Goal: Information Seeking & Learning: Check status

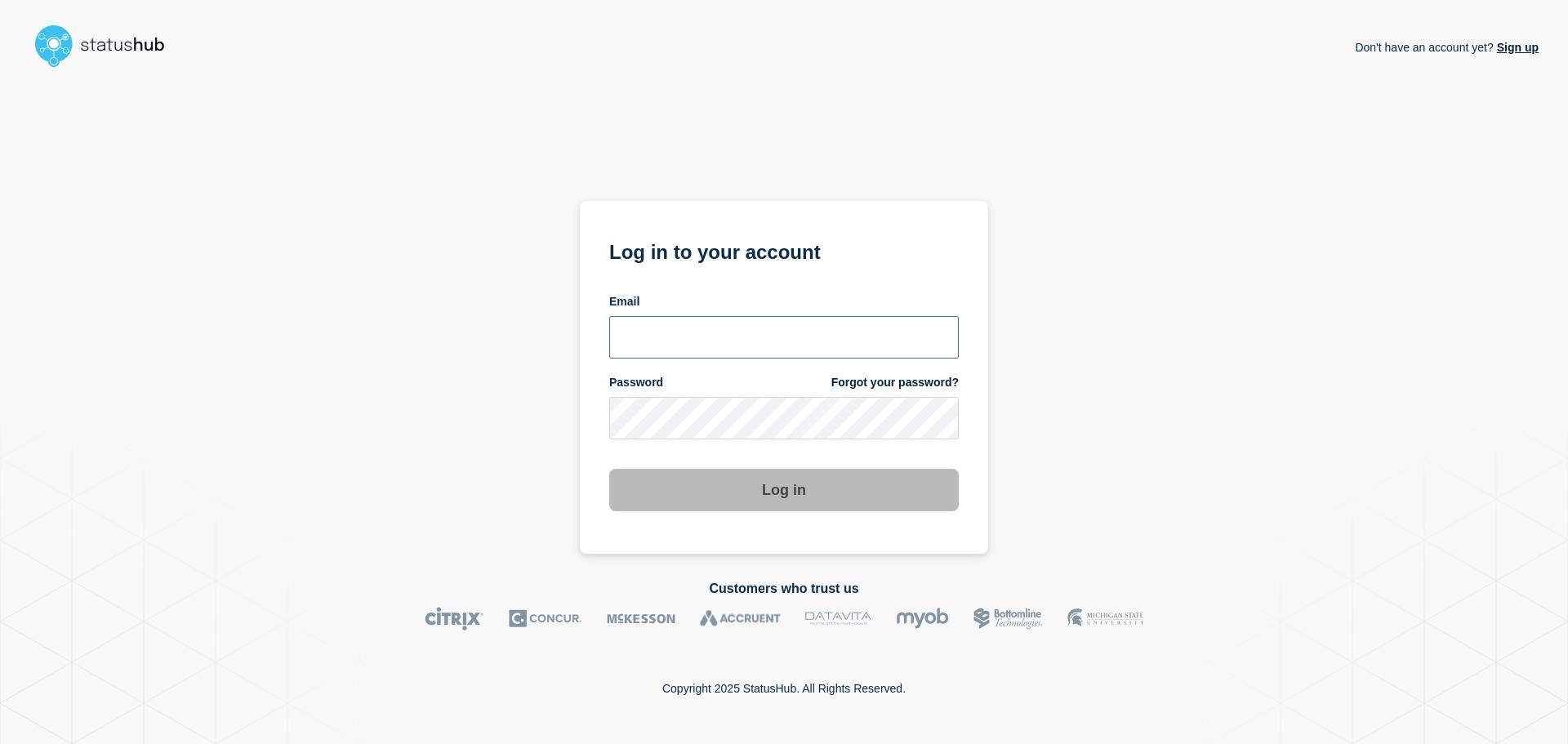
type input "[PERSON_NAME][EMAIL_ADDRESS][DOMAIN_NAME]"
click at [730, 499] on button "Log in" at bounding box center [783, 490] width 350 height 42
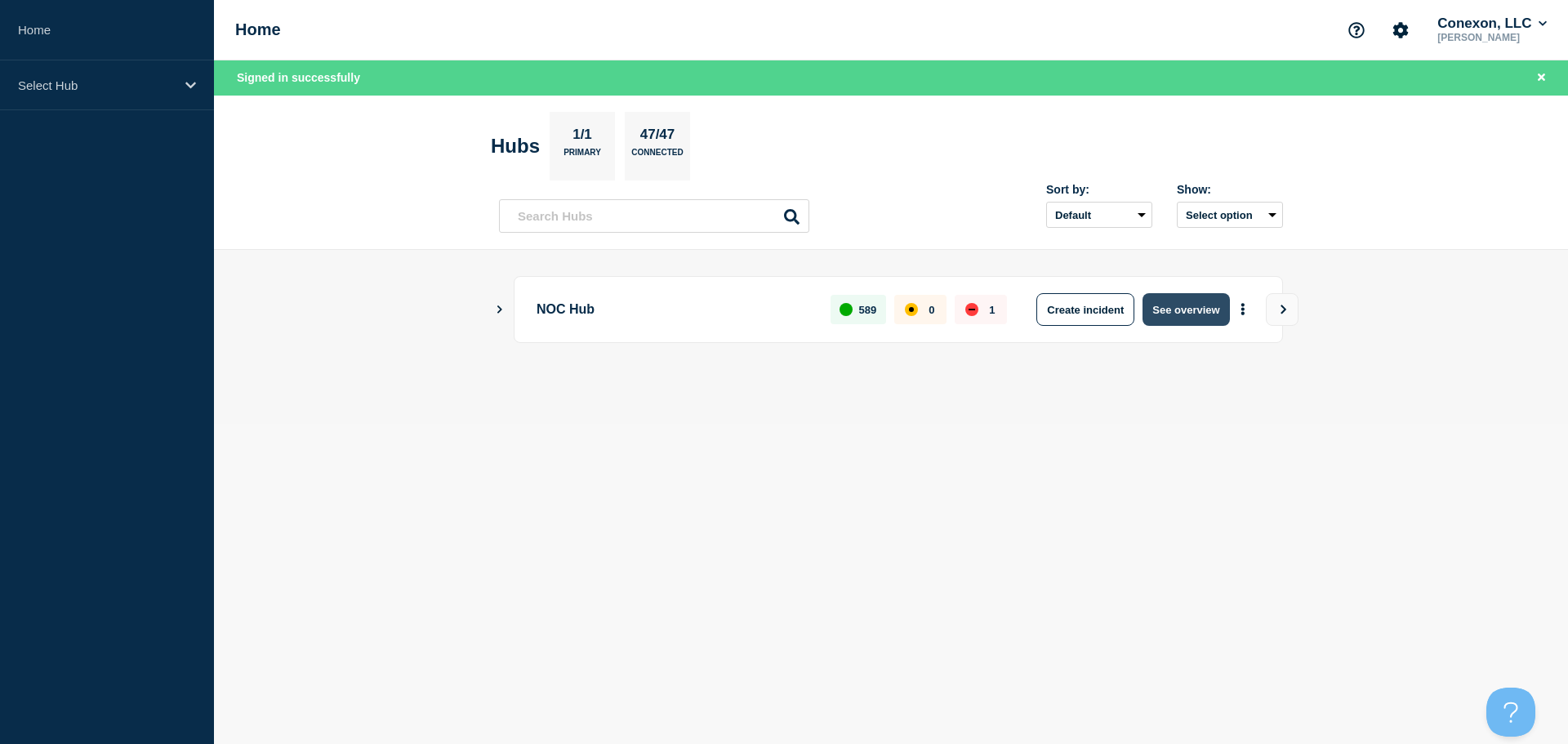
click at [1181, 310] on button "See overview" at bounding box center [1185, 309] width 86 height 33
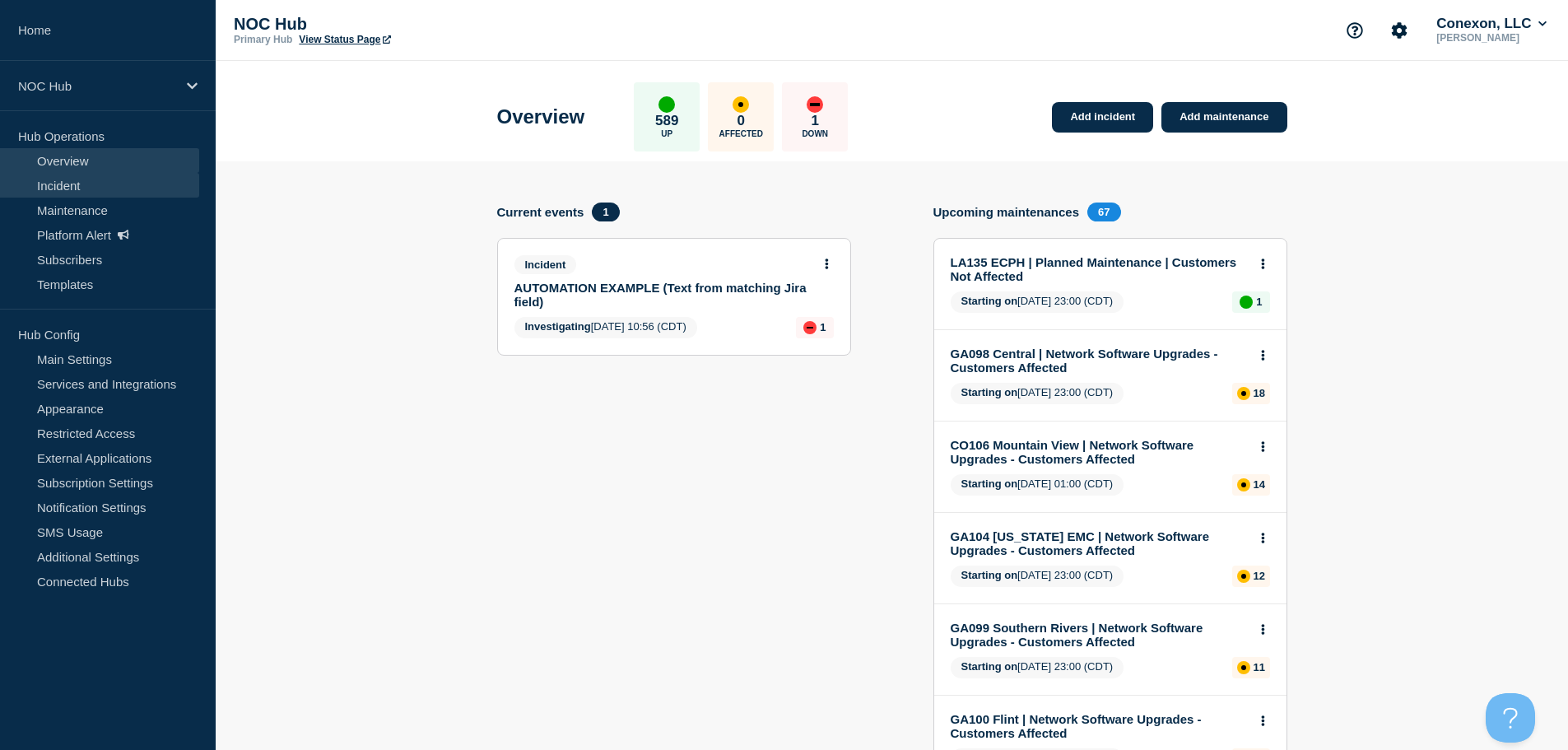
click at [58, 178] on link "Incident" at bounding box center [99, 185] width 199 height 25
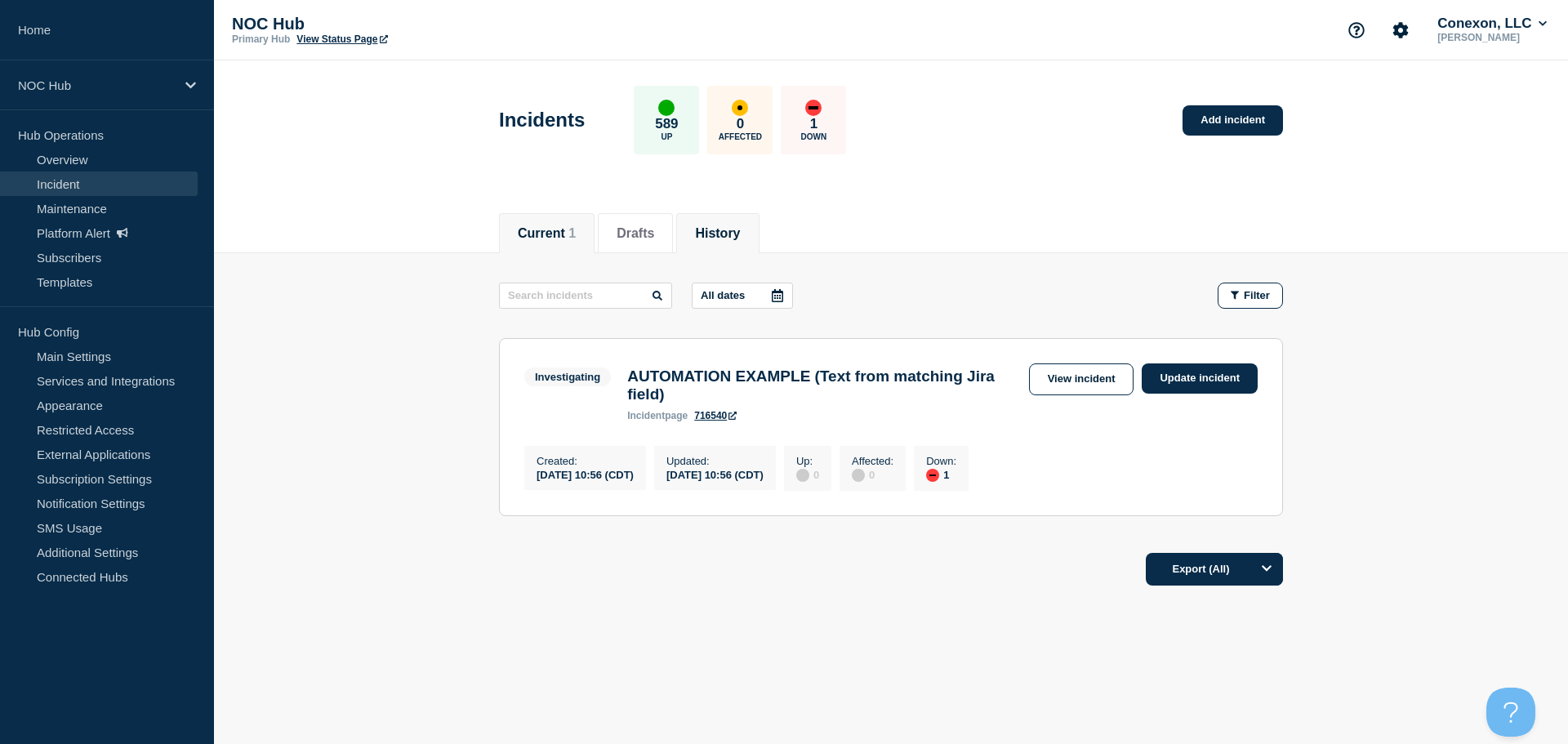
click at [733, 234] on button "History" at bounding box center [717, 233] width 45 height 14
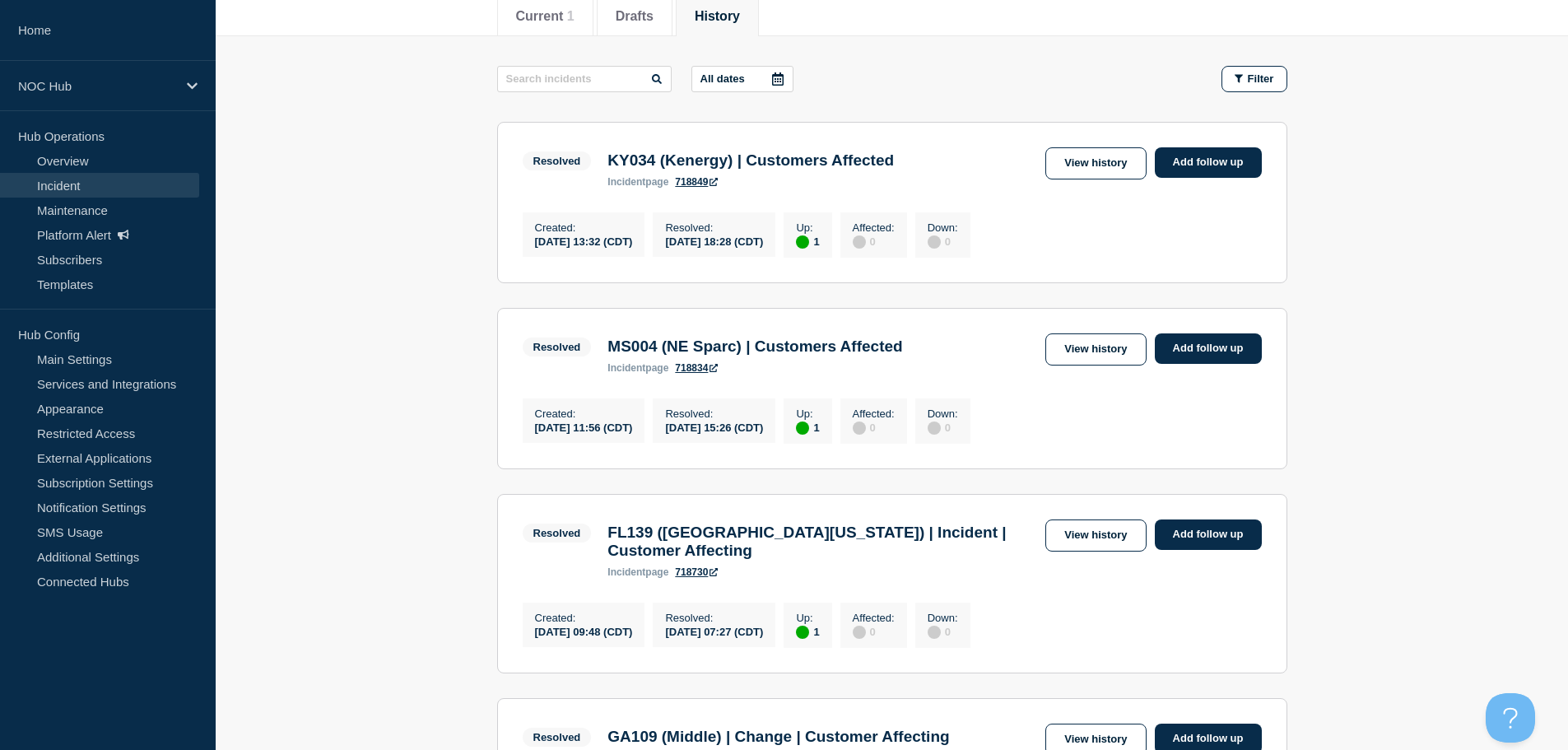
scroll to position [329, 0]
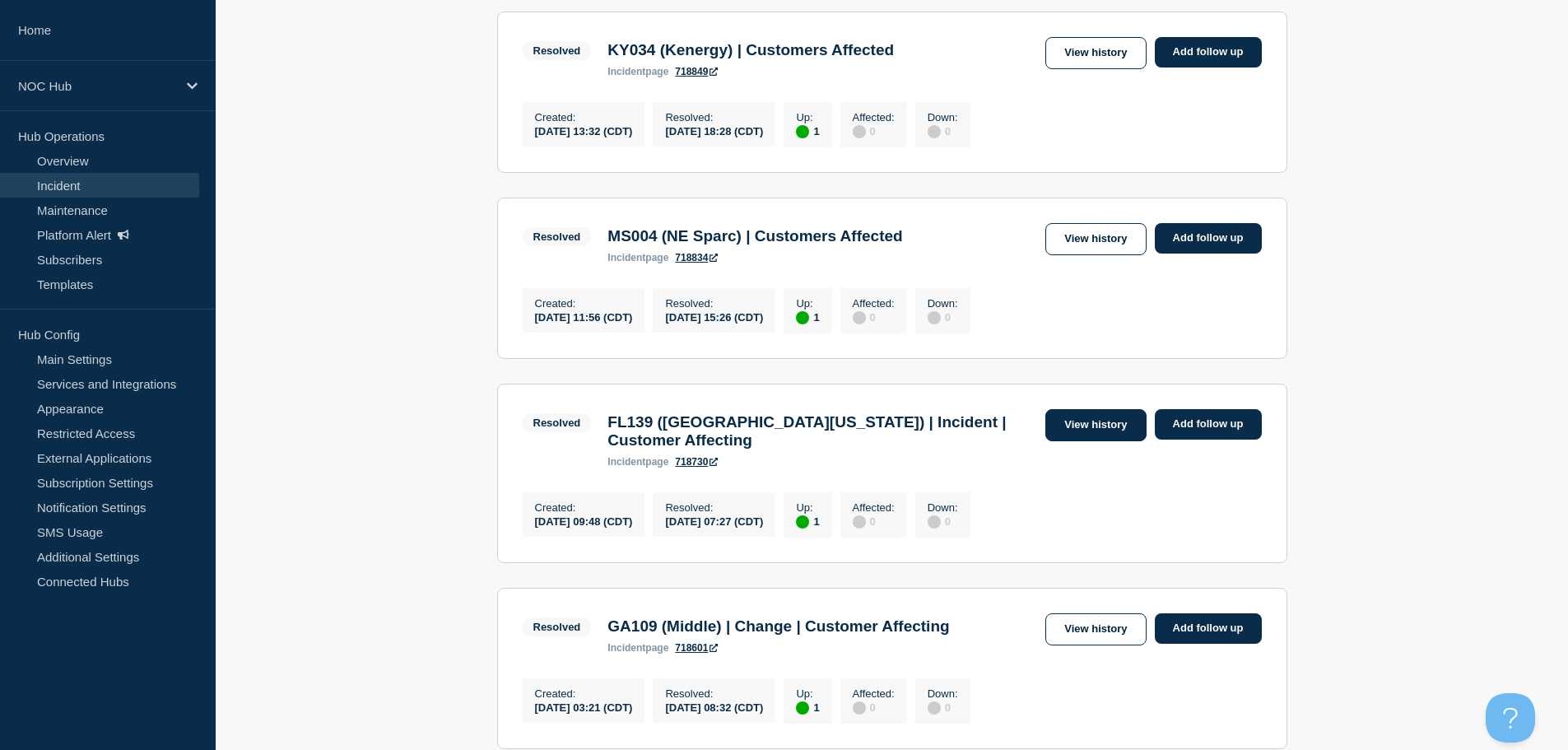
click at [1115, 438] on link "View history" at bounding box center [1096, 425] width 101 height 32
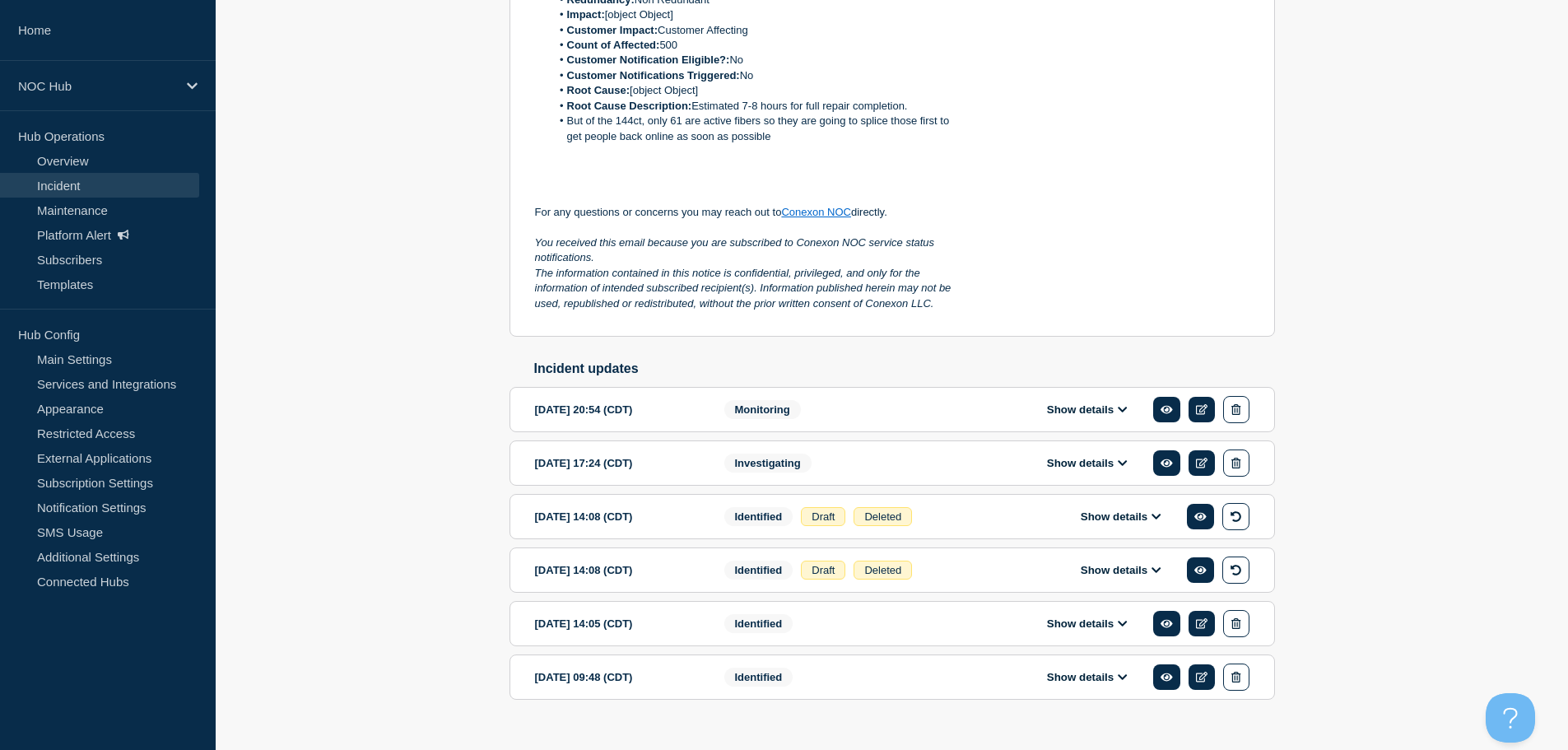
scroll to position [630, 0]
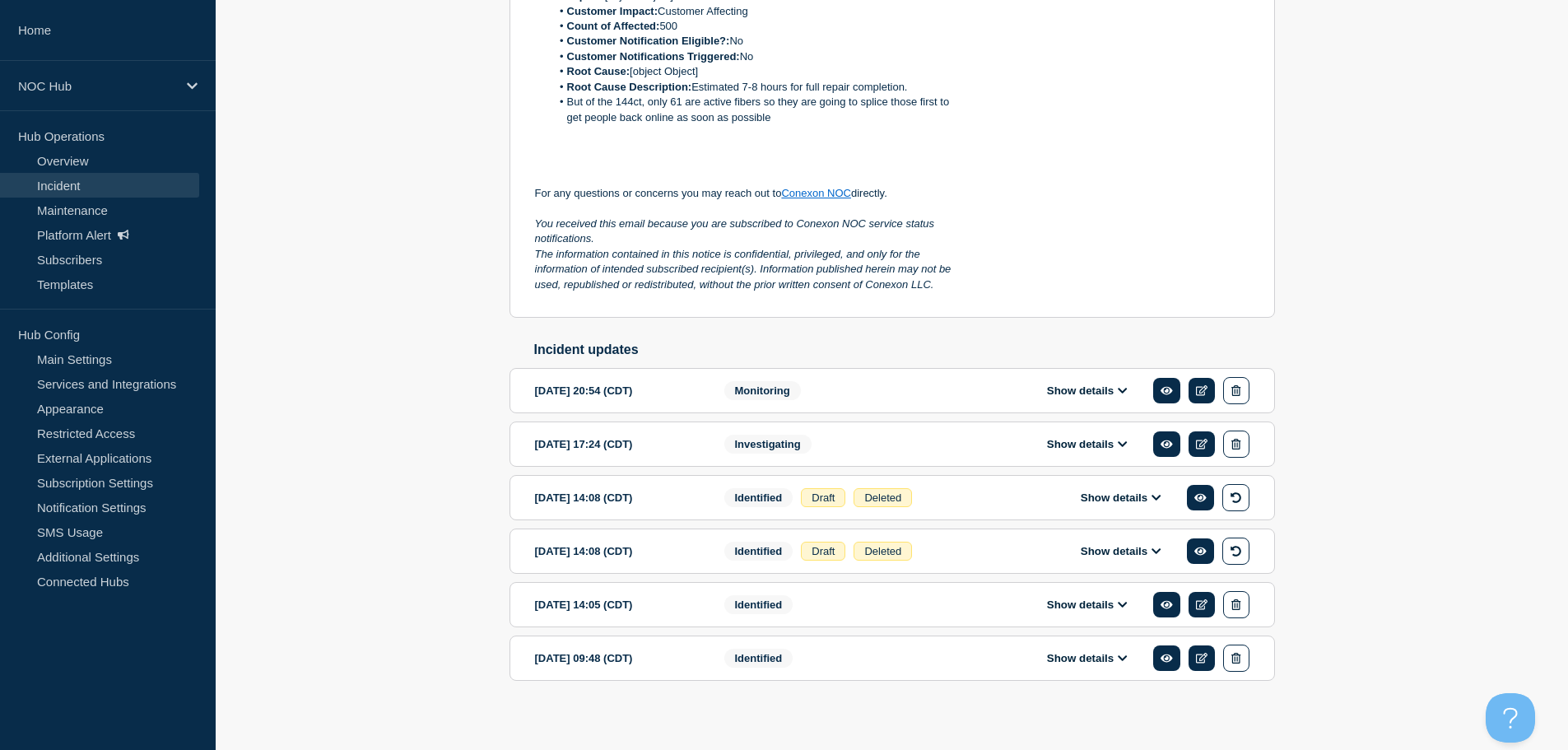
click at [1117, 494] on button "Show details" at bounding box center [1121, 497] width 90 height 14
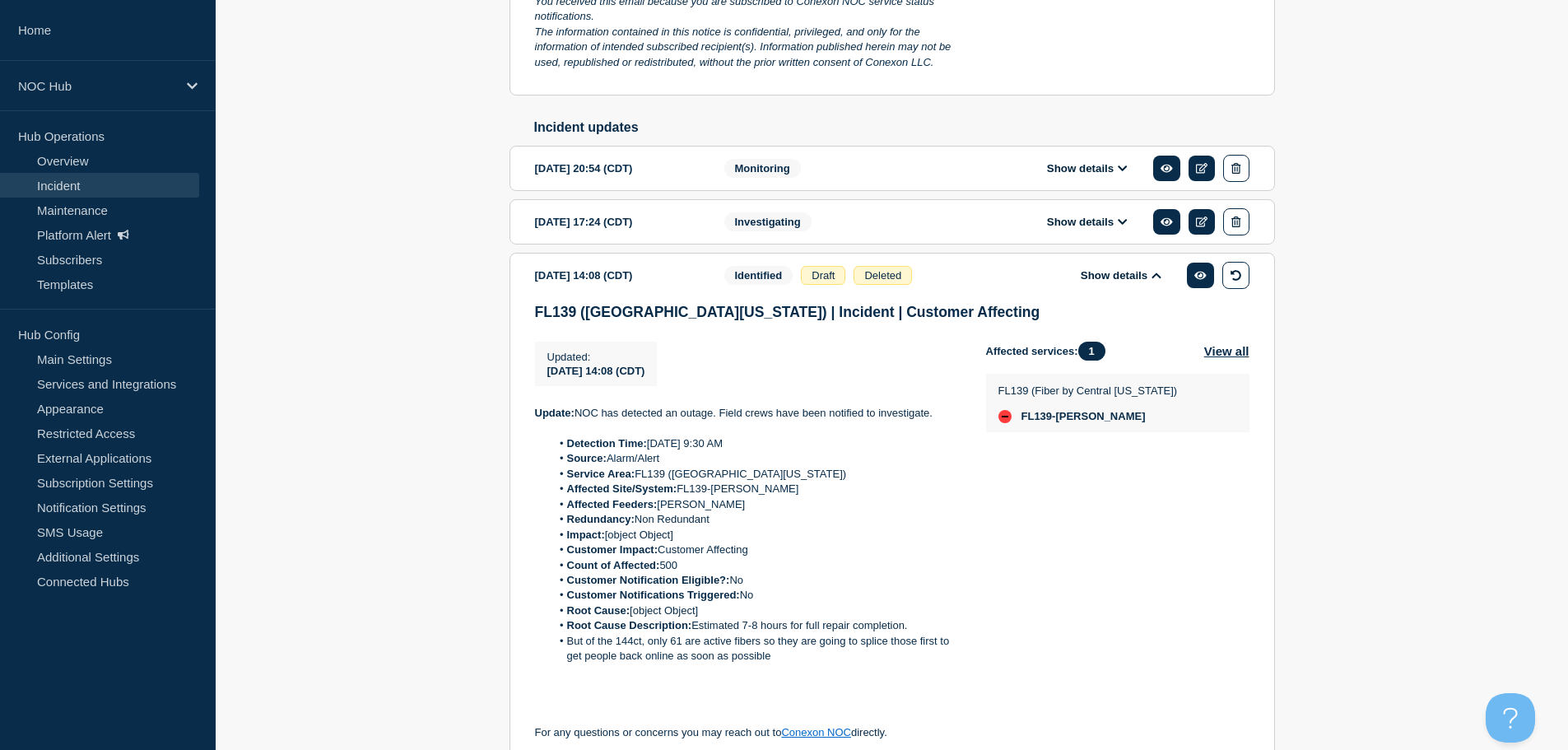
scroll to position [876, 0]
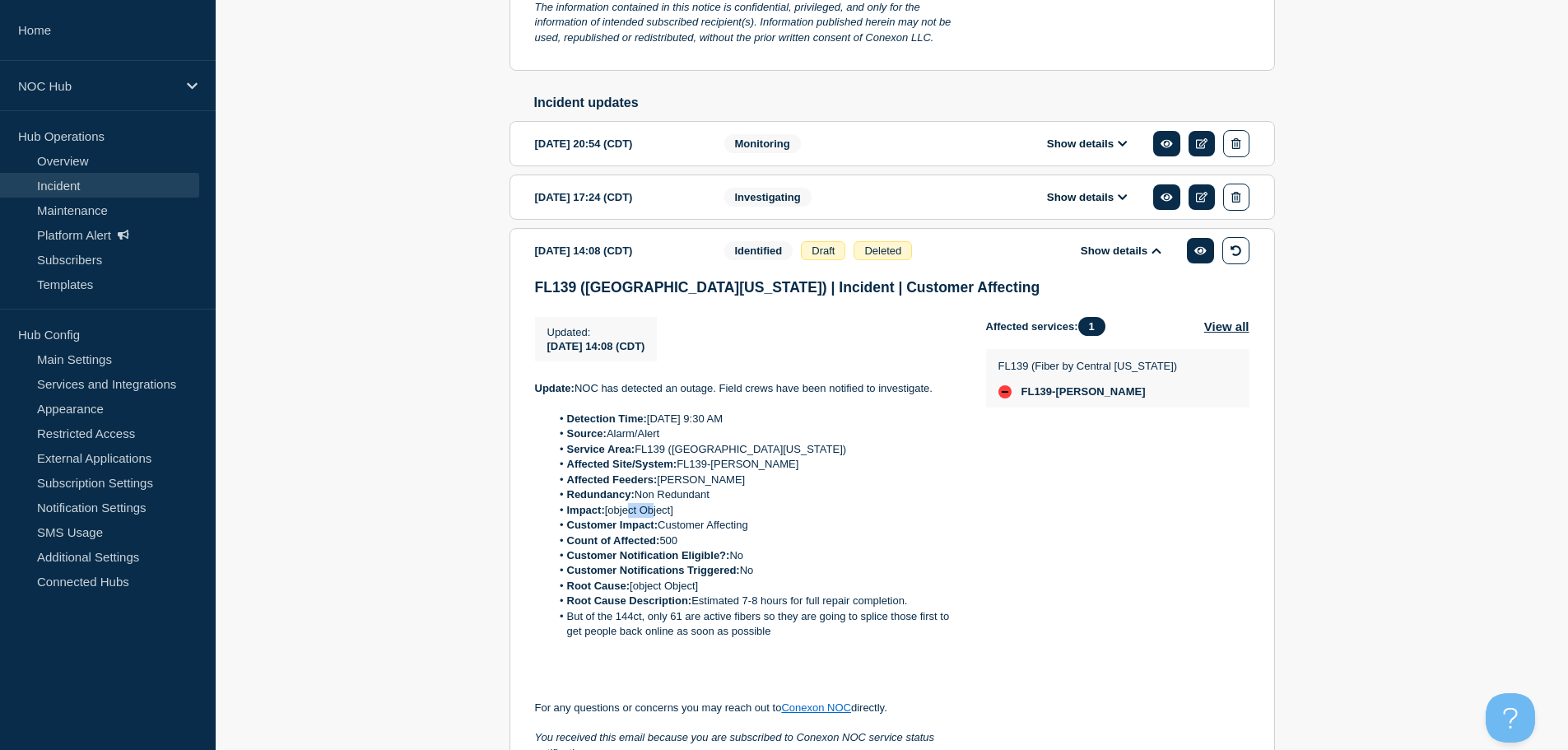
drag, startPoint x: 654, startPoint y: 499, endPoint x: 628, endPoint y: 505, distance: 26.7
click at [628, 505] on li "Impact: [object Object]" at bounding box center [755, 509] width 409 height 15
click at [715, 503] on li "Impact: [object Object]" at bounding box center [755, 509] width 409 height 15
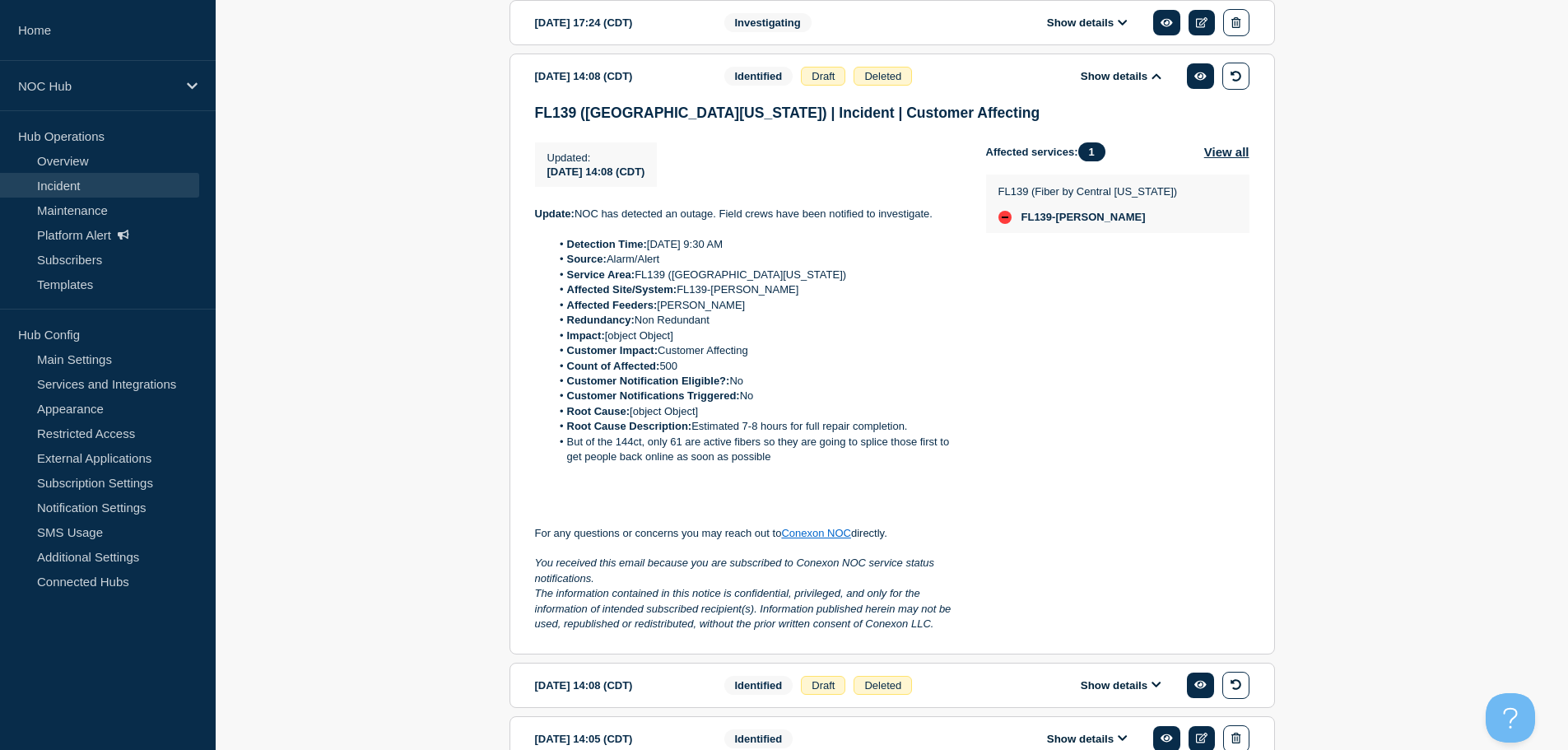
scroll to position [1188, 0]
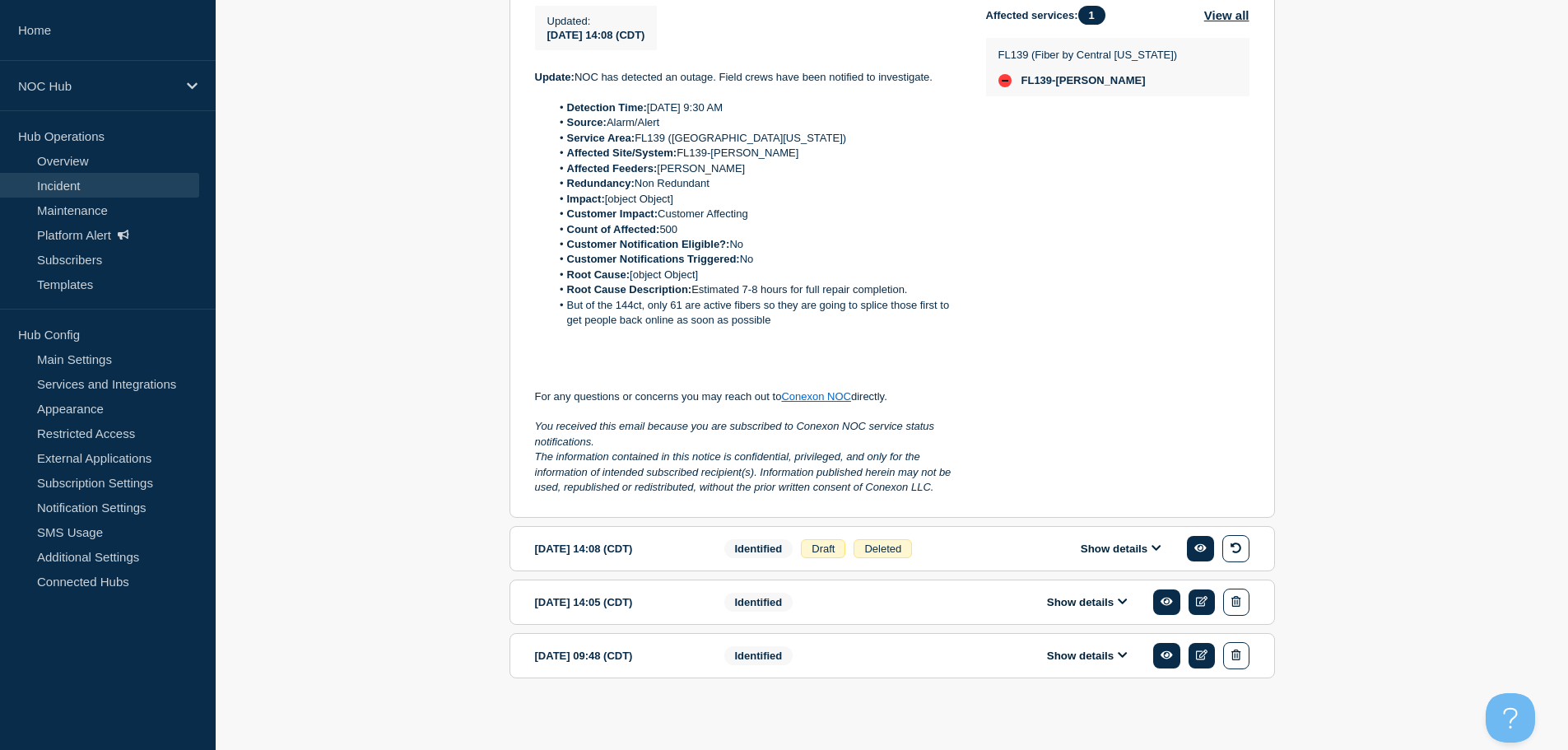
click at [1108, 542] on button "Show details" at bounding box center [1121, 549] width 90 height 14
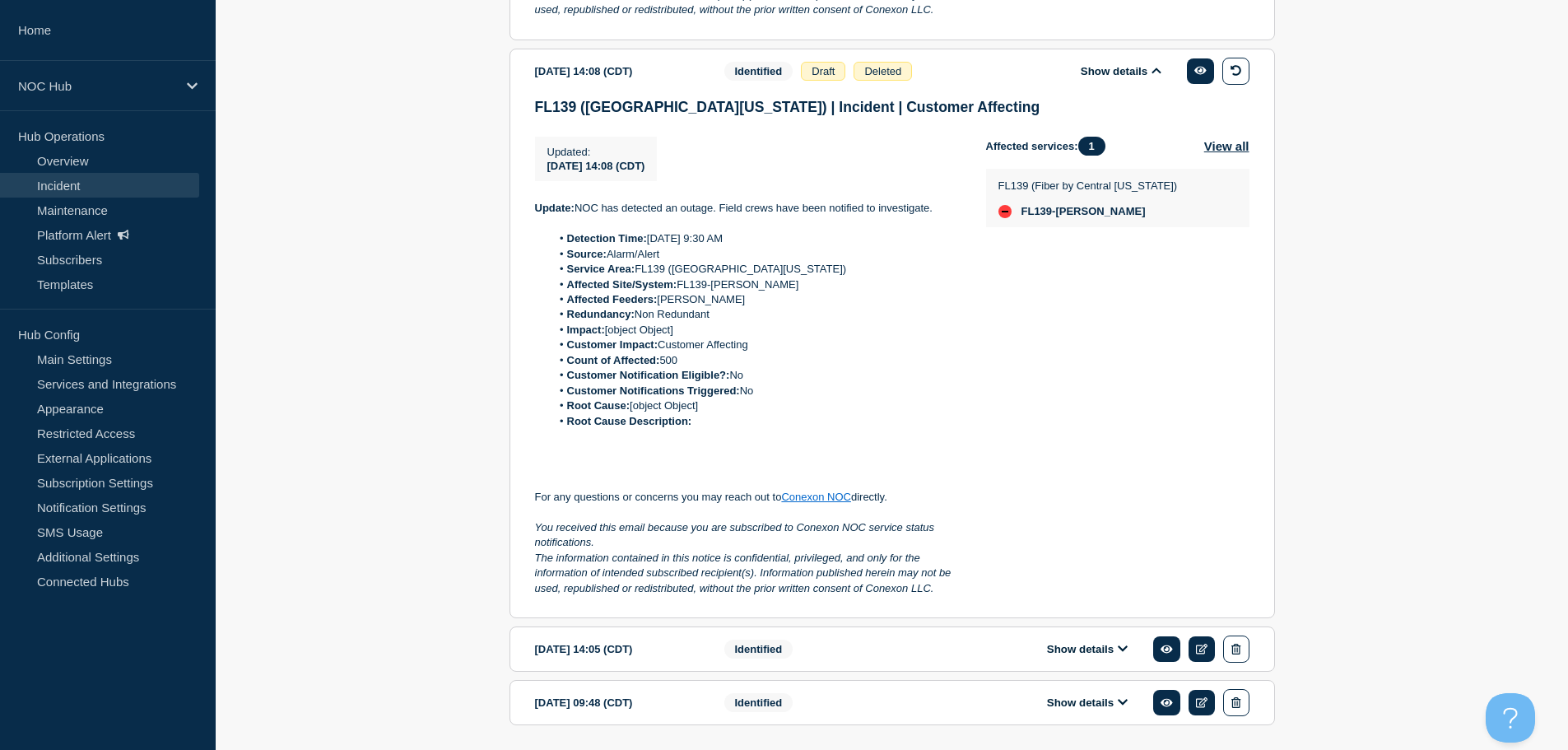
scroll to position [1714, 0]
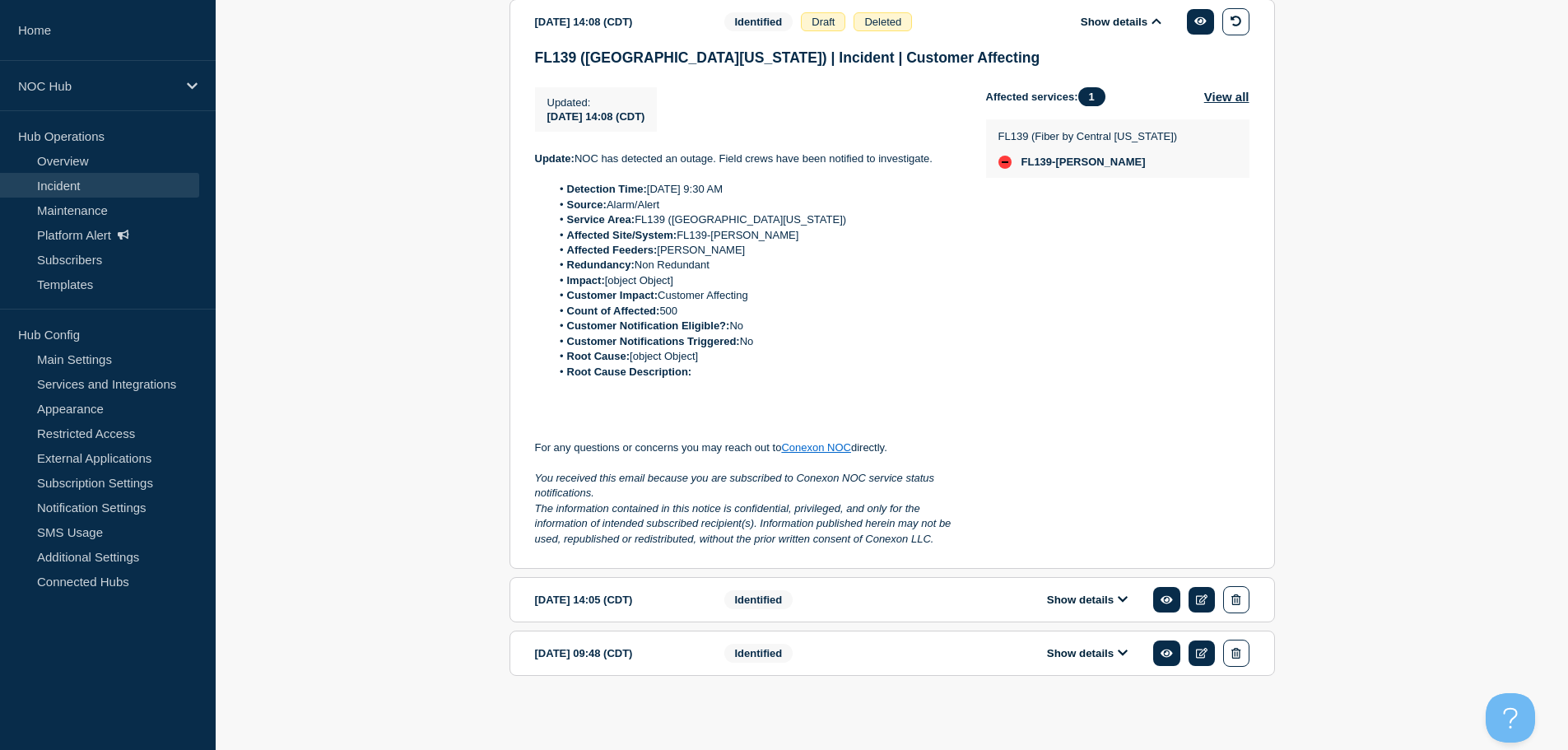
click at [1068, 593] on button "Show details" at bounding box center [1087, 599] width 90 height 14
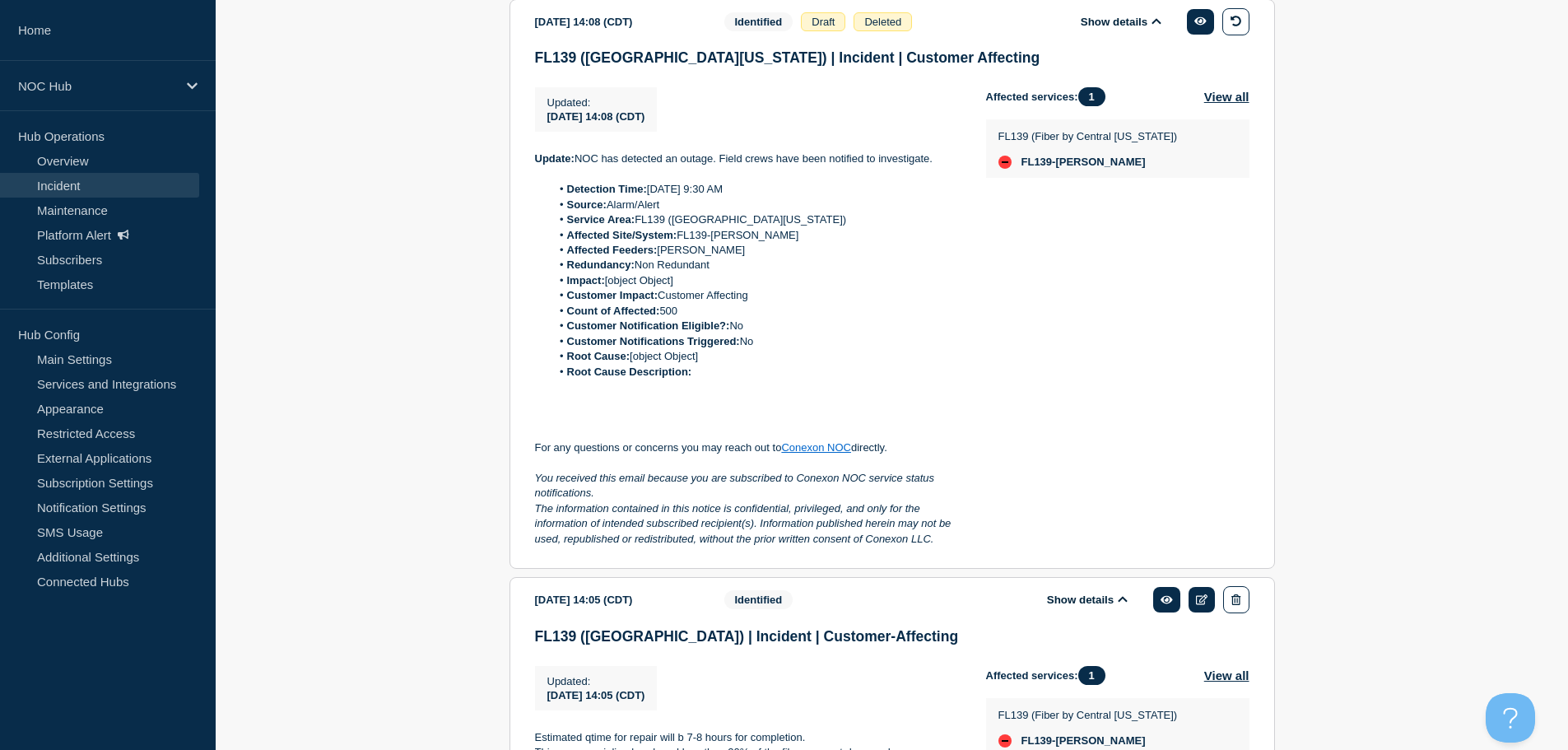
scroll to position [1631, 0]
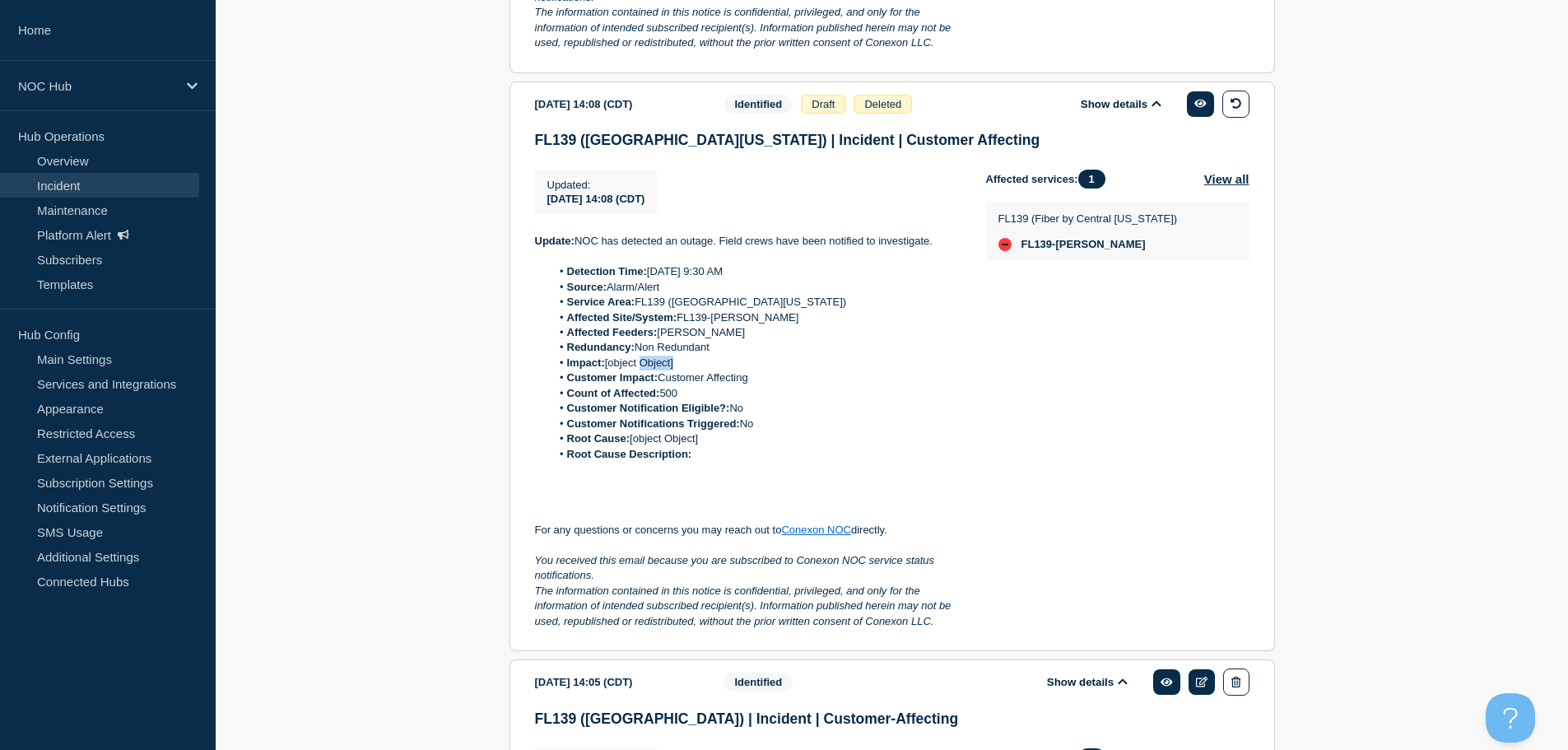
drag, startPoint x: 646, startPoint y: 361, endPoint x: 720, endPoint y: 360, distance: 74.0
click at [713, 360] on li "Impact: [object Object]" at bounding box center [755, 363] width 409 height 15
click at [817, 361] on li "Impact: [object Object]" at bounding box center [755, 363] width 409 height 15
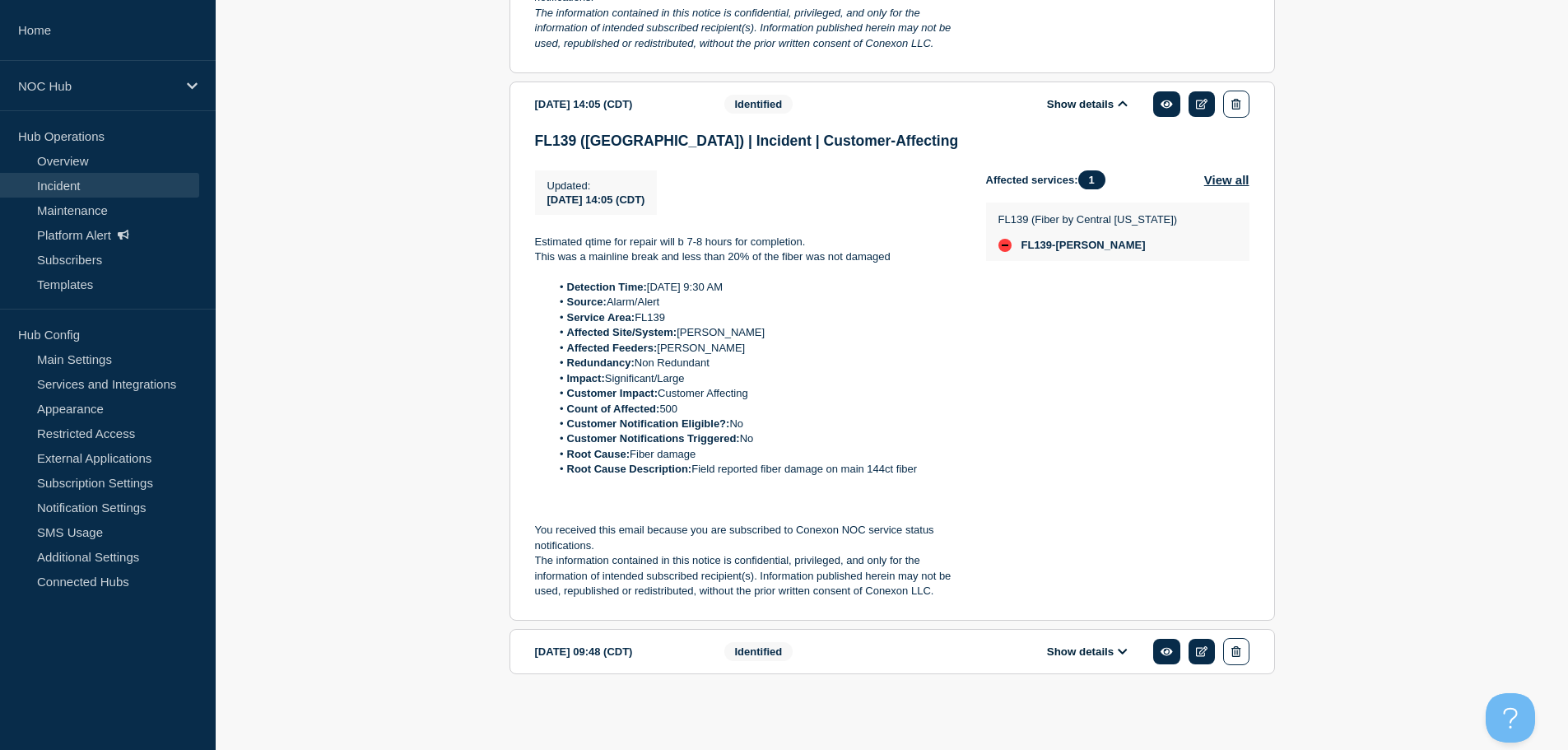
scroll to position [2210, 0]
click at [1083, 645] on button "Show details" at bounding box center [1087, 650] width 90 height 14
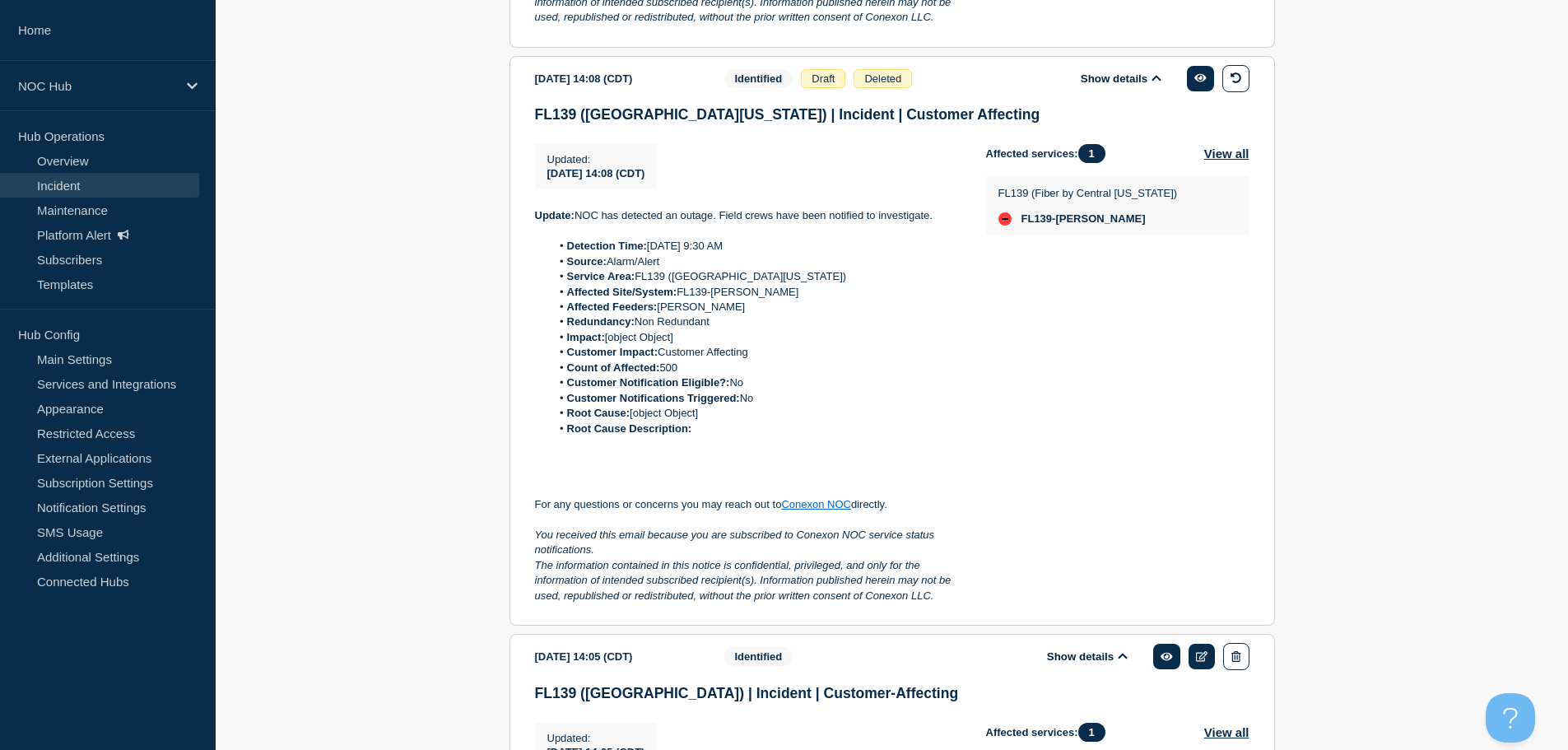
scroll to position [1339, 0]
